Goal: Navigation & Orientation: Go to known website

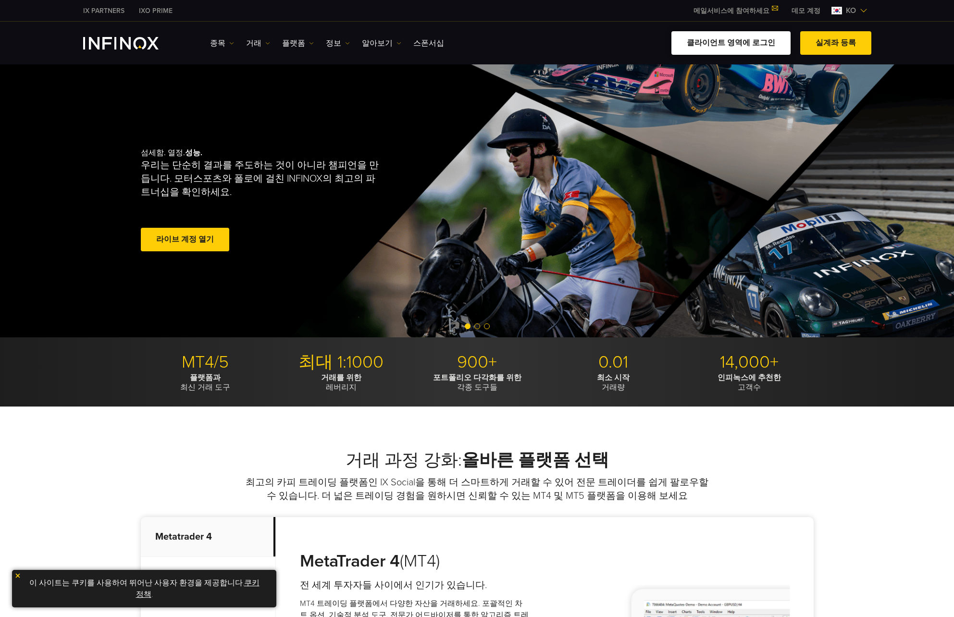
click at [742, 38] on link "클라이언트 영역에 로그인" at bounding box center [730, 43] width 119 height 24
click at [750, 43] on link "클라이언트 영역에 로그인" at bounding box center [730, 43] width 119 height 24
